Goal: Information Seeking & Learning: Learn about a topic

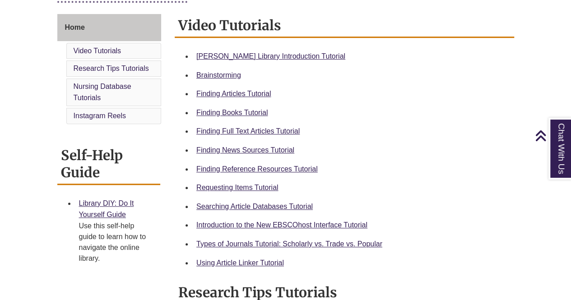
scroll to position [244, 0]
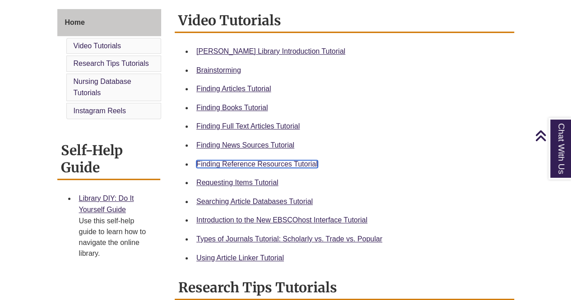
click at [301, 161] on link "Finding Reference Resources Tutorial" at bounding box center [256, 164] width 121 height 8
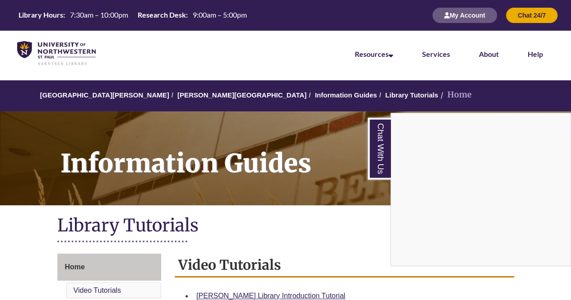
scroll to position [1, 0]
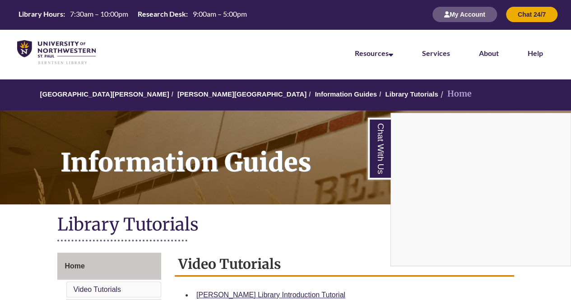
click at [442, 47] on li "Services" at bounding box center [435, 52] width 57 height 45
click at [440, 53] on link "Services" at bounding box center [436, 54] width 28 height 10
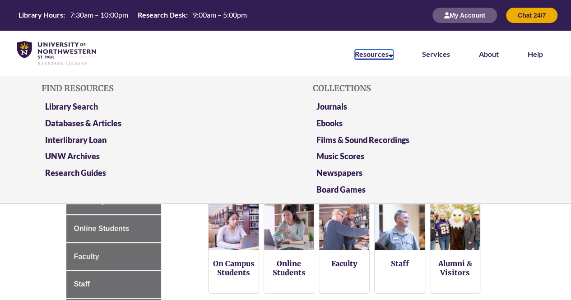
click at [392, 51] on icon at bounding box center [390, 54] width 5 height 7
click at [105, 126] on link "Databases & Articles" at bounding box center [83, 123] width 76 height 11
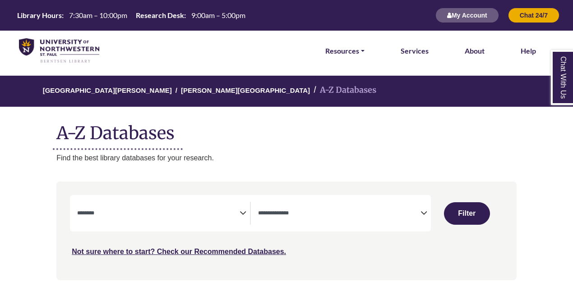
select select "Database Subject Filter"
select select "Database Types Filter"
click at [243, 215] on icon "Search filters" at bounding box center [243, 212] width 7 height 14
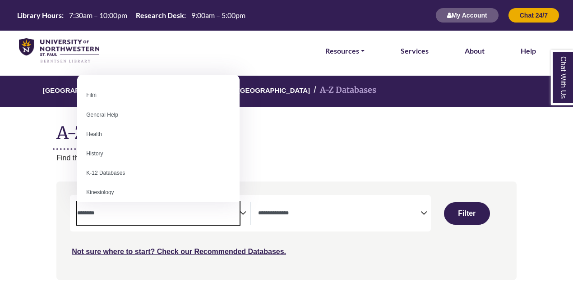
scroll to position [369, 0]
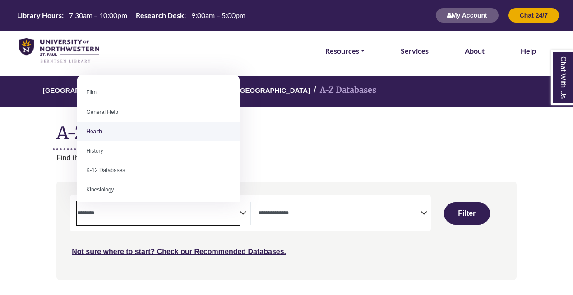
select select "*****"
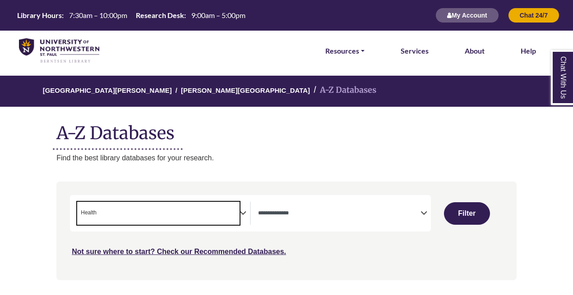
scroll to position [186, 0]
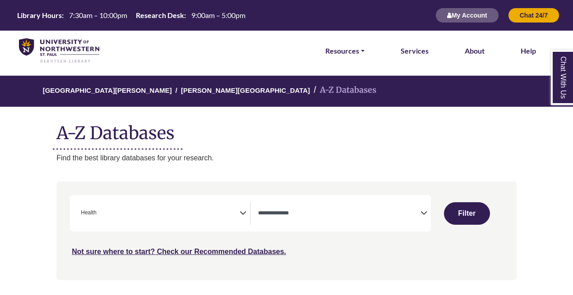
click at [423, 216] on icon "Search filters" at bounding box center [423, 212] width 7 height 14
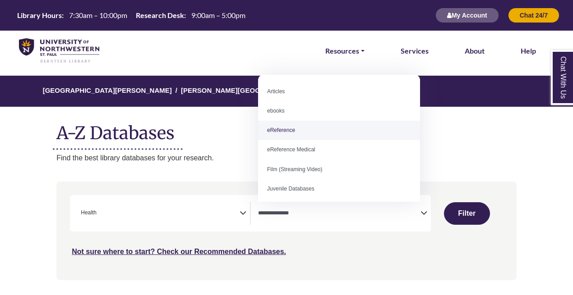
select select "*****"
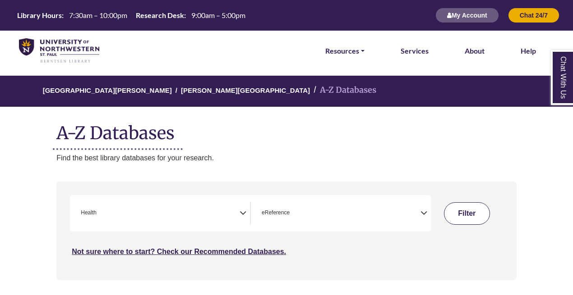
click at [464, 210] on button "Filter" at bounding box center [467, 214] width 46 height 23
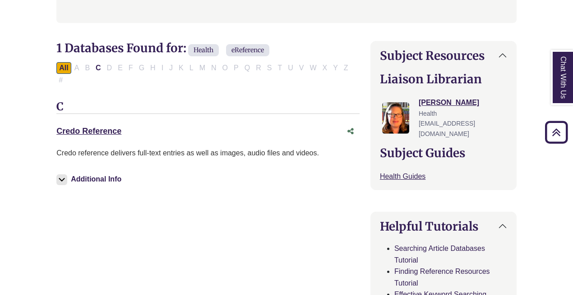
scroll to position [256, 0]
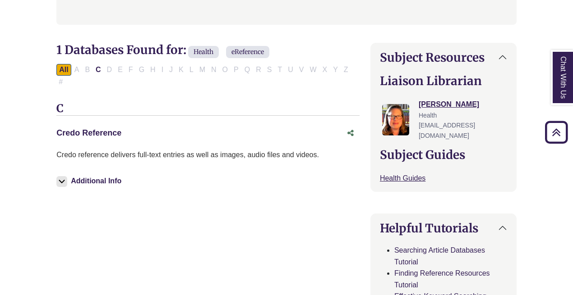
click at [74, 129] on link "Credo Reference This link opens in a new window" at bounding box center [88, 133] width 65 height 9
